Goal: Information Seeking & Learning: Learn about a topic

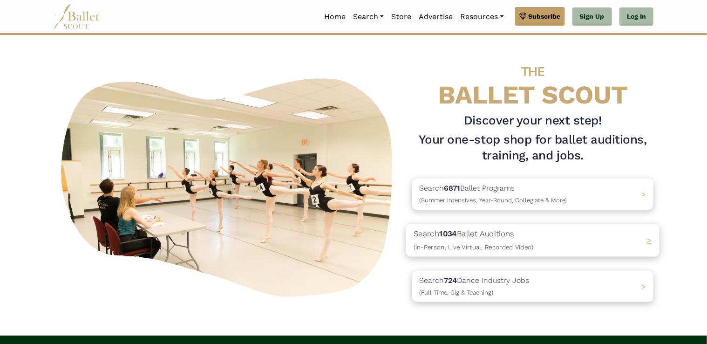
click at [455, 230] on b "1034" at bounding box center [448, 233] width 18 height 9
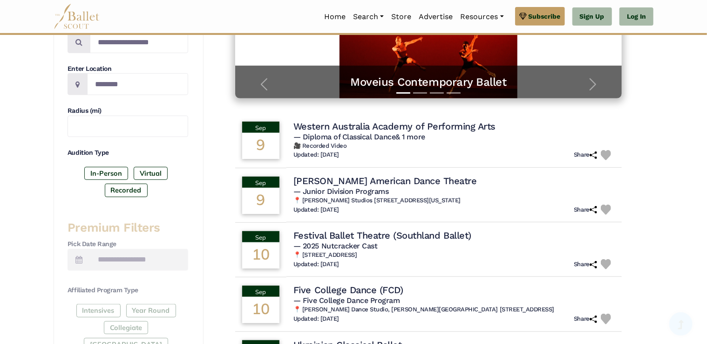
scroll to position [203, 0]
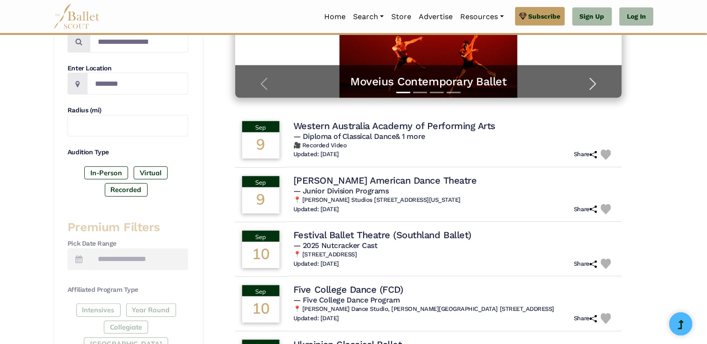
click at [602, 87] on button "Next" at bounding box center [593, 84] width 58 height 28
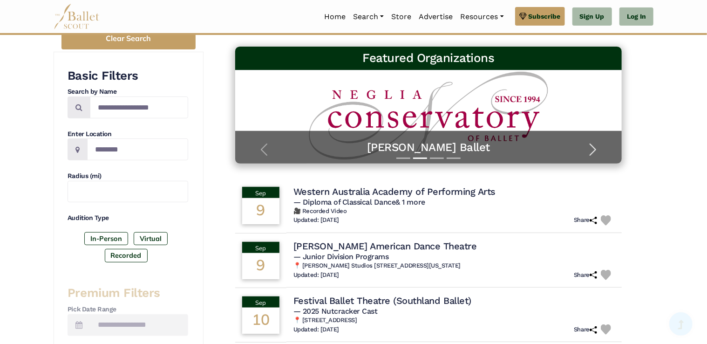
scroll to position [137, 0]
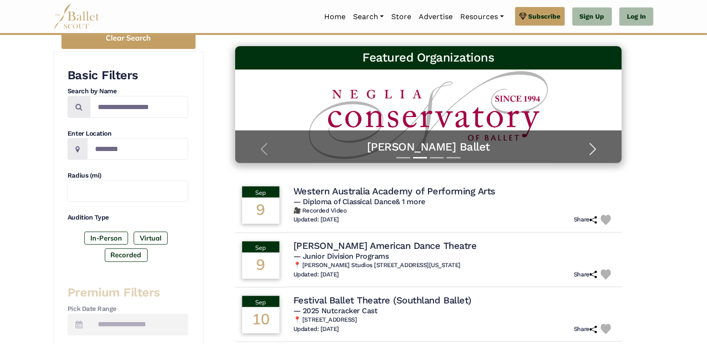
click at [591, 152] on span "button" at bounding box center [593, 149] width 15 height 15
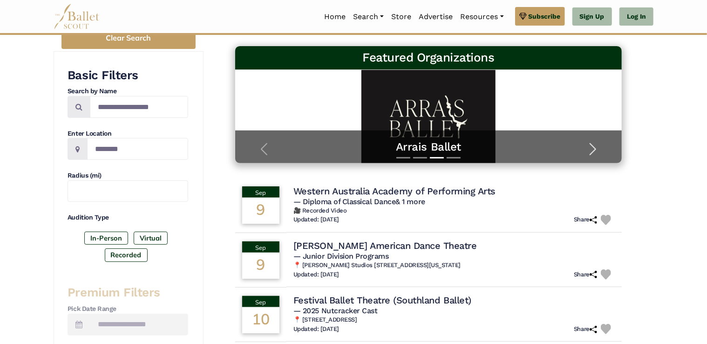
click at [591, 152] on span "button" at bounding box center [593, 149] width 15 height 15
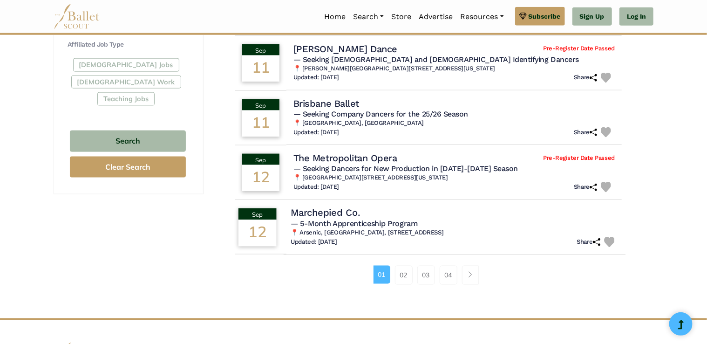
scroll to position [553, 0]
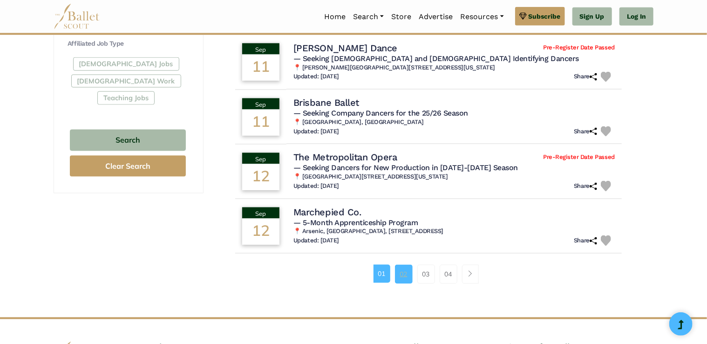
click at [410, 271] on link "02" at bounding box center [404, 274] width 18 height 19
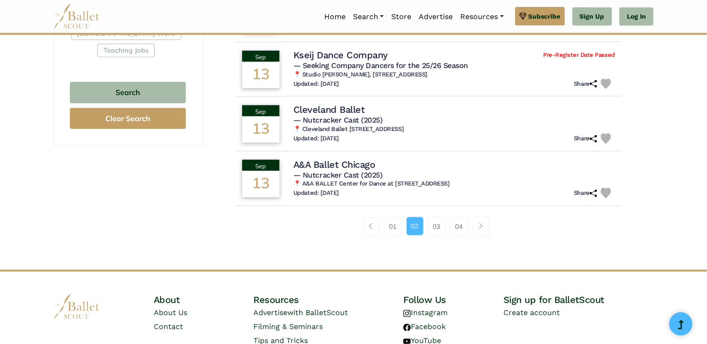
scroll to position [601, 0]
click at [438, 220] on link "03" at bounding box center [437, 226] width 18 height 19
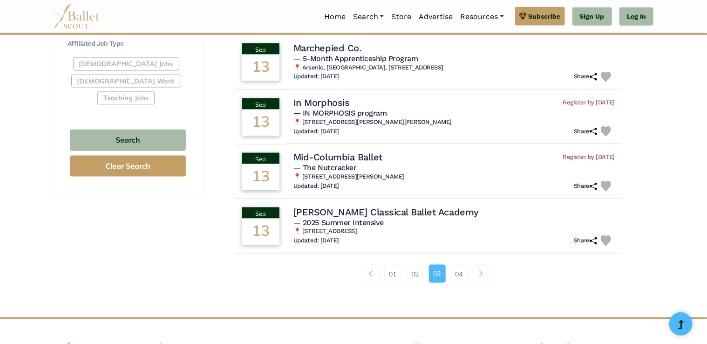
scroll to position [554, 0]
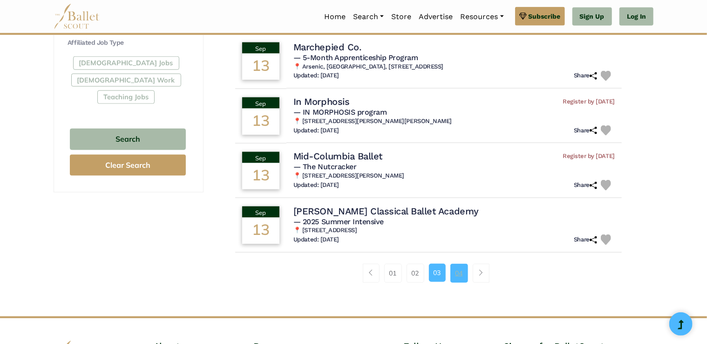
click at [467, 270] on link "04" at bounding box center [459, 273] width 18 height 19
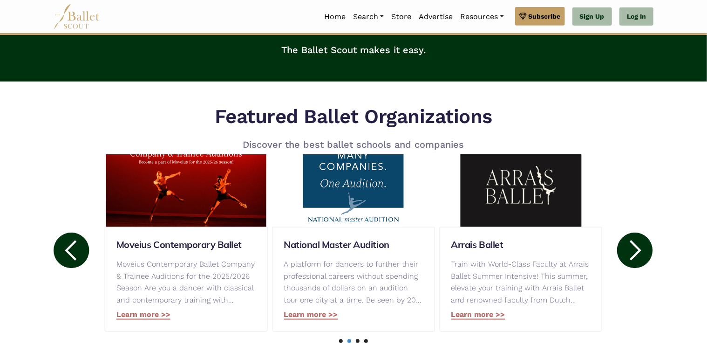
scroll to position [369, 0]
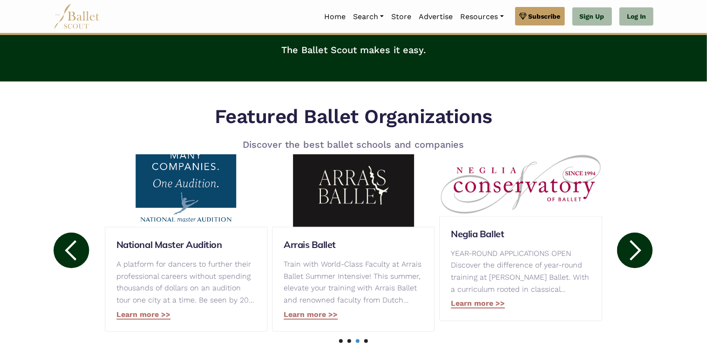
click at [649, 258] on circle at bounding box center [634, 249] width 35 height 35
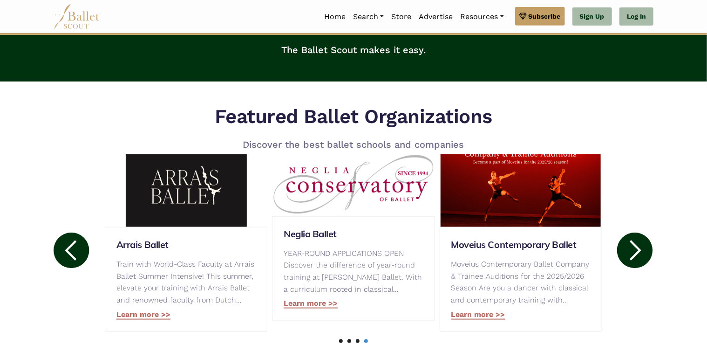
click at [649, 258] on circle at bounding box center [634, 249] width 35 height 35
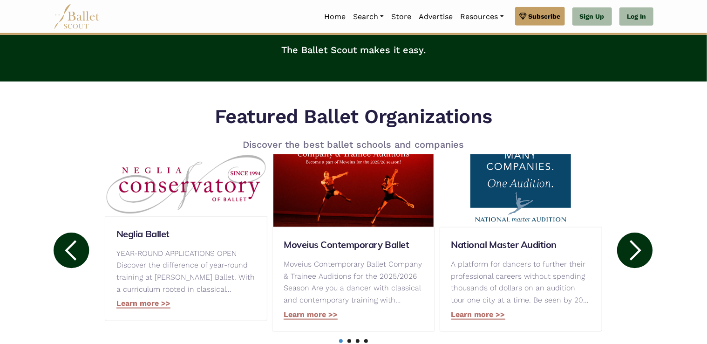
click at [649, 258] on circle at bounding box center [634, 249] width 35 height 35
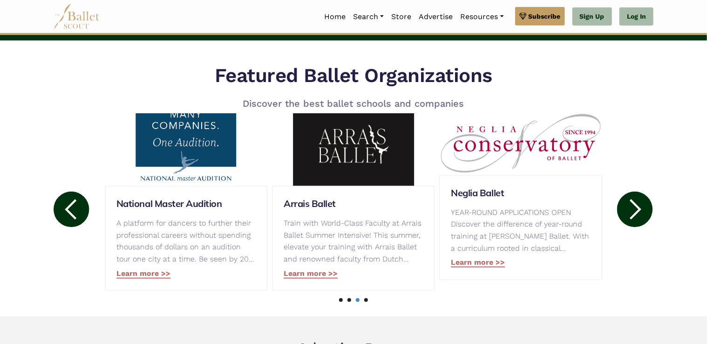
scroll to position [402, 0]
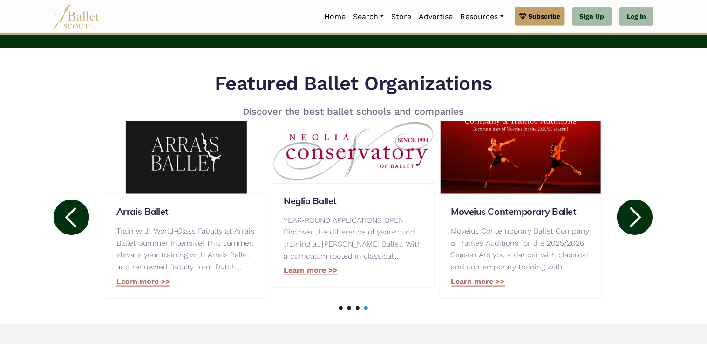
click at [647, 223] on circle at bounding box center [634, 216] width 35 height 35
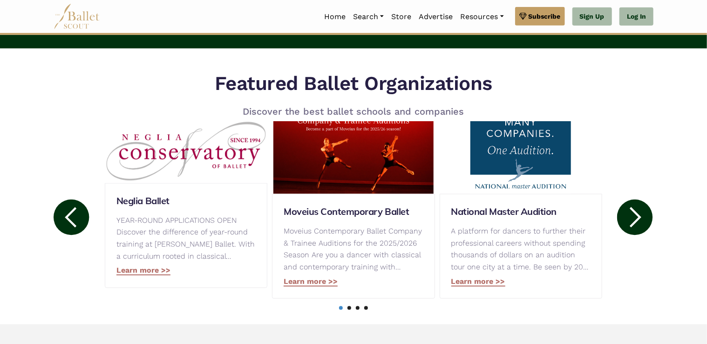
click at [643, 225] on circle at bounding box center [634, 216] width 35 height 35
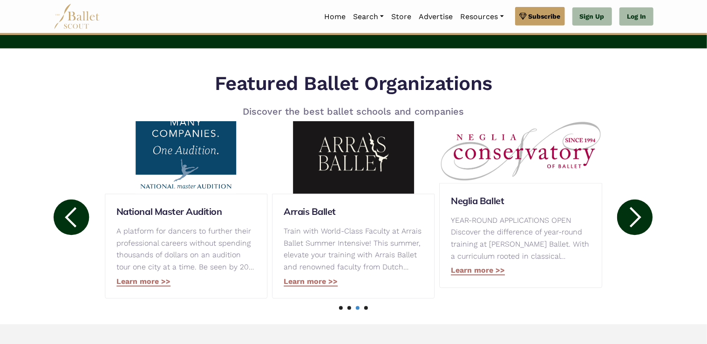
click at [643, 225] on circle at bounding box center [634, 216] width 35 height 35
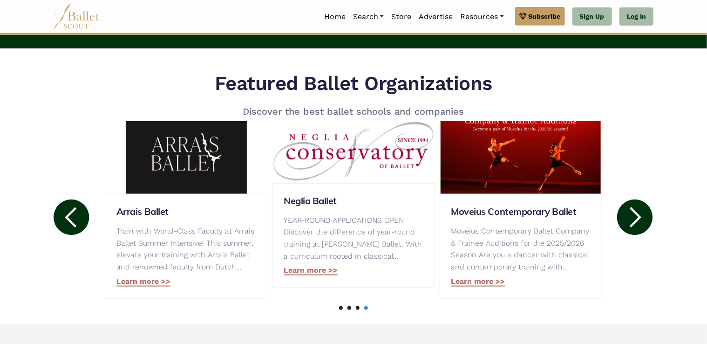
click at [643, 225] on circle at bounding box center [634, 216] width 35 height 35
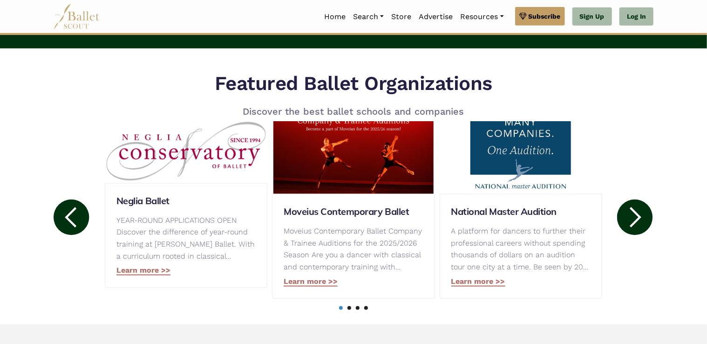
click at [643, 225] on circle at bounding box center [634, 216] width 35 height 35
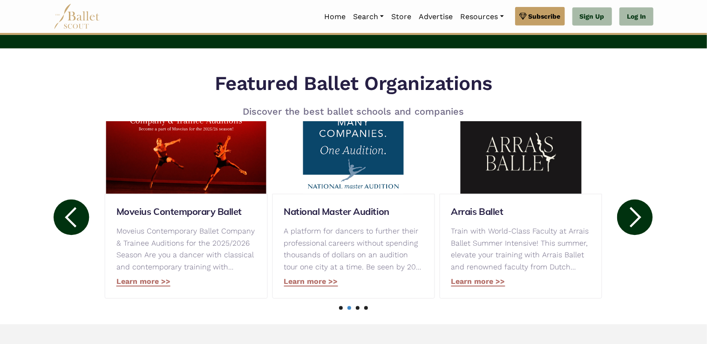
click at [643, 225] on circle at bounding box center [634, 216] width 35 height 35
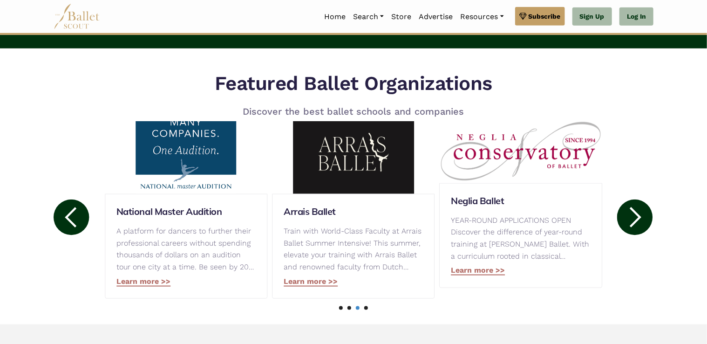
click at [643, 225] on circle at bounding box center [634, 216] width 35 height 35
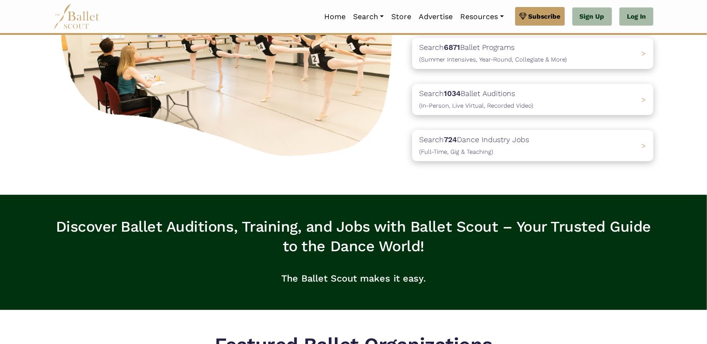
scroll to position [0, 0]
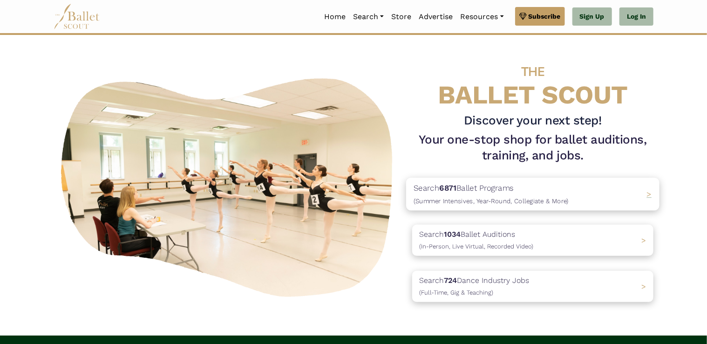
click at [463, 201] on span "(Summer Intensives, Year-Round, Collegiate & More)" at bounding box center [491, 200] width 155 height 7
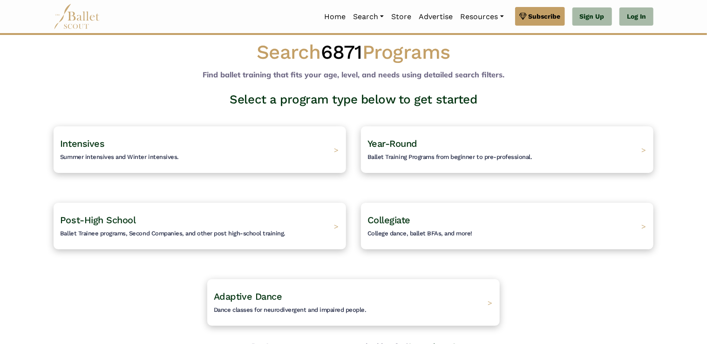
scroll to position [9, 0]
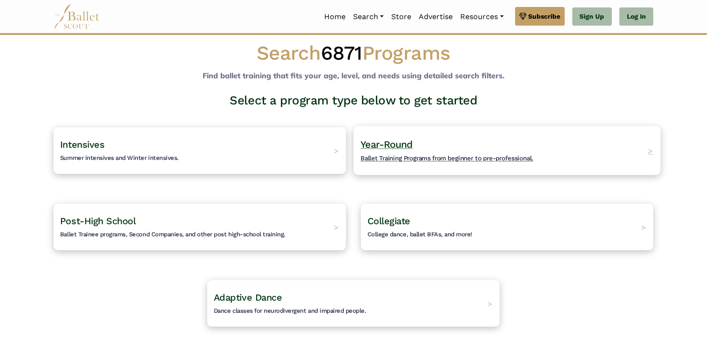
click at [430, 133] on div "Year-Round Ballet Training Programs from beginner to pre-professional. >" at bounding box center [507, 150] width 307 height 49
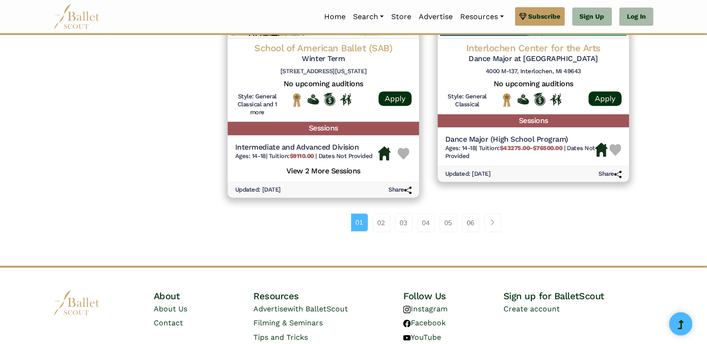
scroll to position [1304, 0]
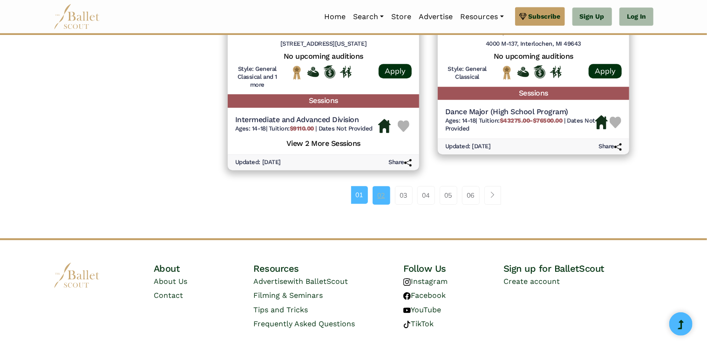
click at [378, 196] on link "02" at bounding box center [382, 195] width 18 height 19
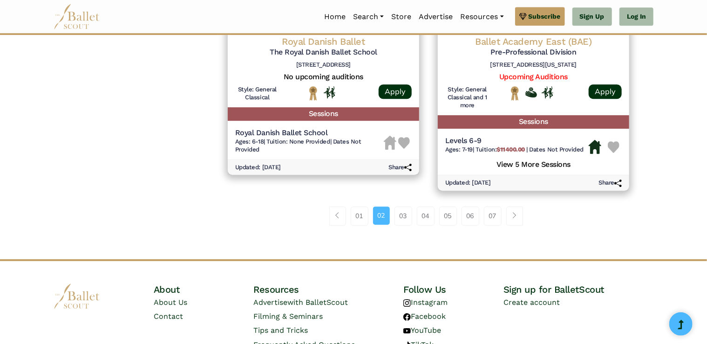
scroll to position [1326, 0]
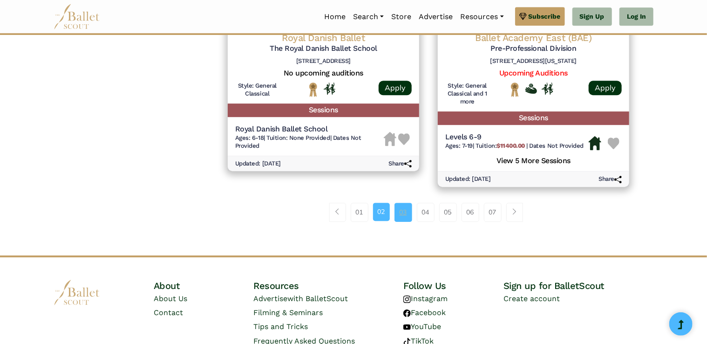
click at [396, 219] on link "03" at bounding box center [404, 212] width 18 height 19
